Goal: Find specific fact

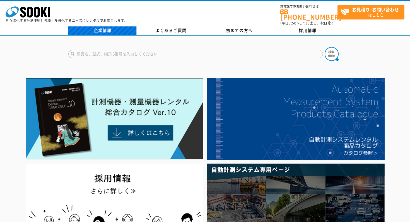
click at [99, 27] on link "企業情報" at bounding box center [102, 30] width 68 height 8
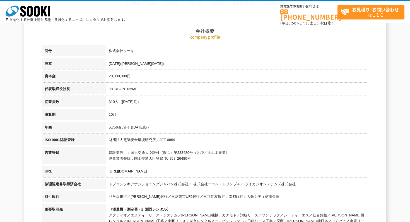
scroll to position [76, 0]
click at [112, 103] on td "310人（2024年10月期）" at bounding box center [237, 103] width 262 height 13
copy td "310"
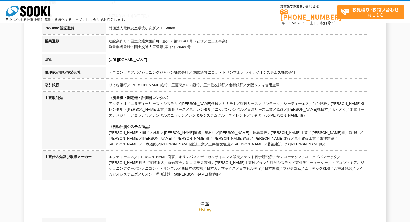
scroll to position [139, 0]
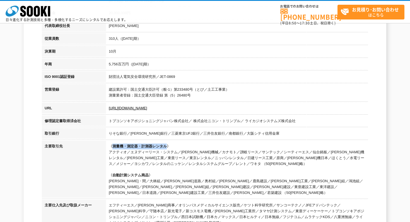
drag, startPoint x: 112, startPoint y: 147, endPoint x: 165, endPoint y: 145, distance: 52.7
click at [165, 145] on span "〈測量機・測定器・計測器レンタル〉" at bounding box center [140, 146] width 62 height 4
copy span "測量機・測定器・計測器レンタル"
